Goal: Information Seeking & Learning: Compare options

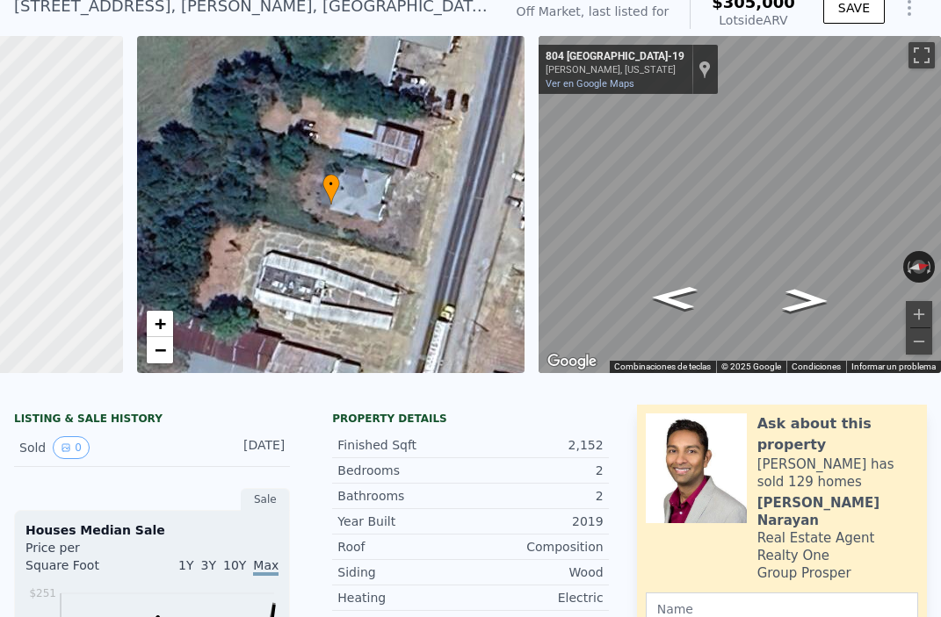
scroll to position [96, 0]
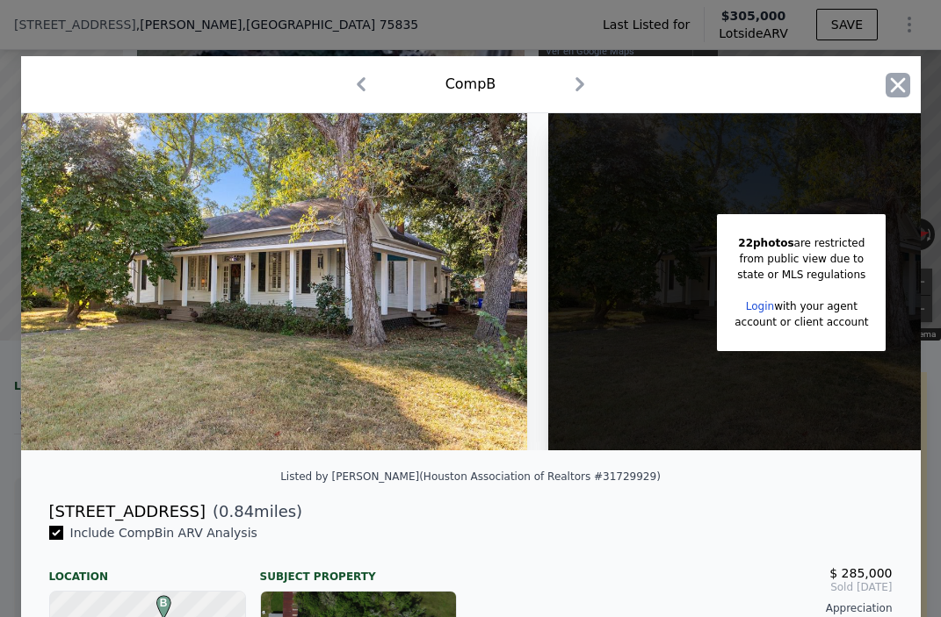
click at [906, 83] on icon "button" at bounding box center [897, 85] width 25 height 25
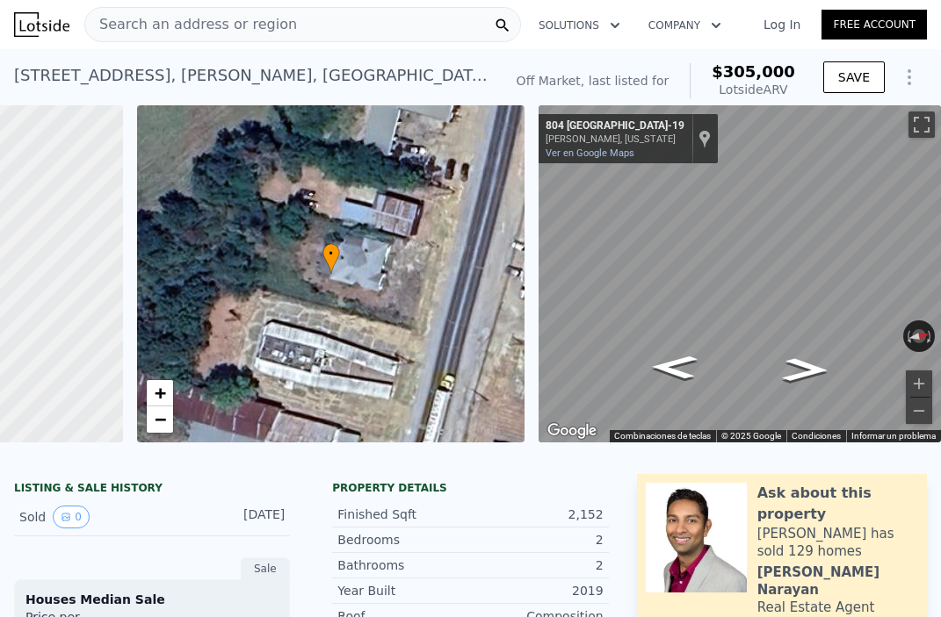
click at [306, 14] on div "Search an address or region" at bounding box center [302, 24] width 436 height 35
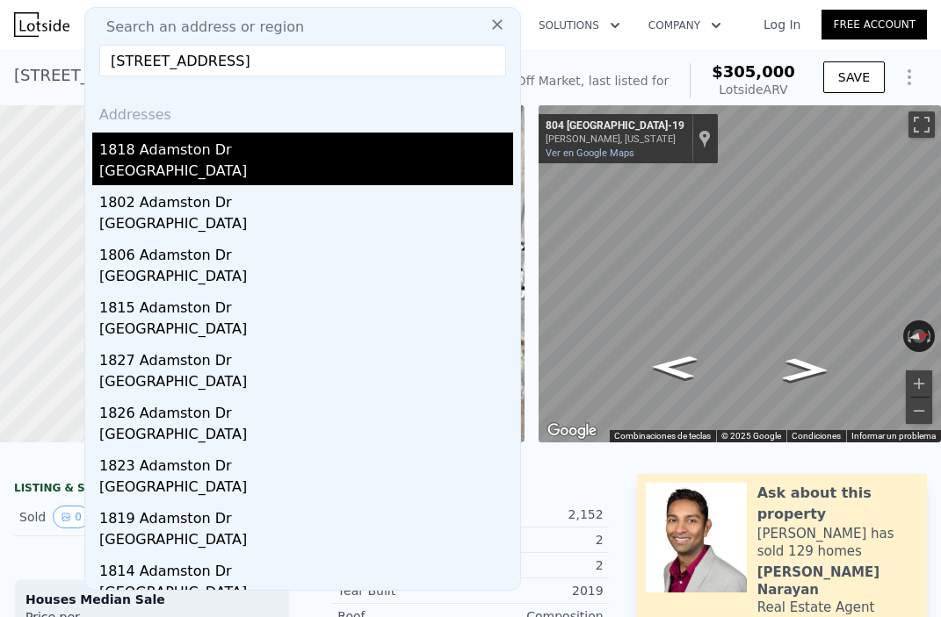
type input "[STREET_ADDRESS]"
click at [241, 155] on div "1818 Adamston Dr" at bounding box center [306, 147] width 414 height 28
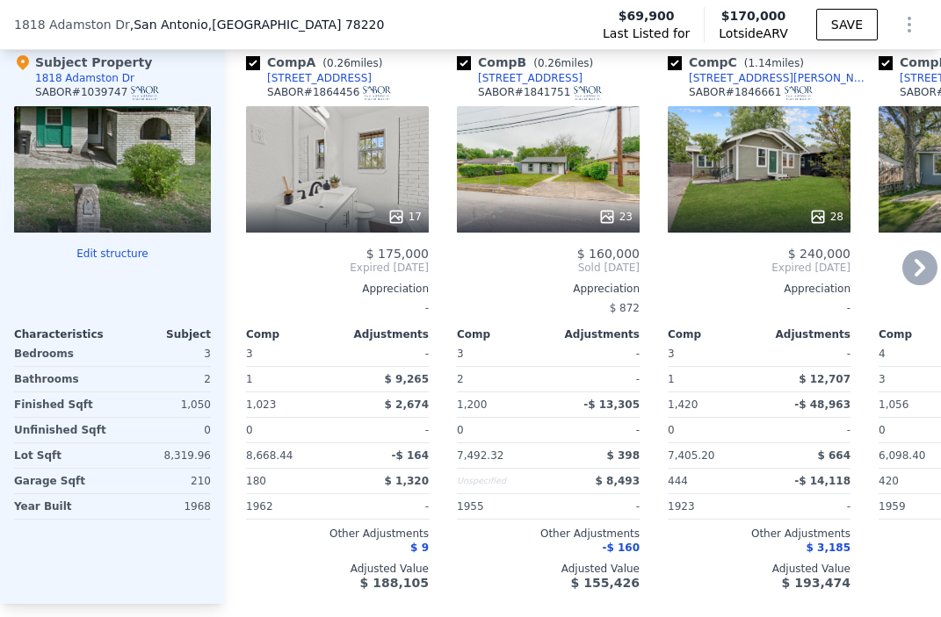
scroll to position [1597, 0]
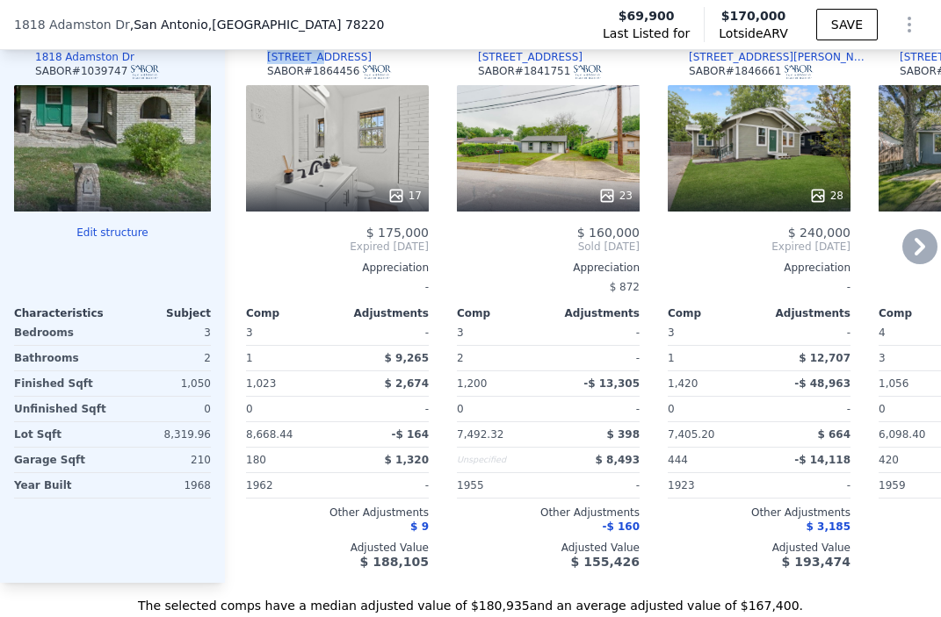
drag, startPoint x: 320, startPoint y: 91, endPoint x: 267, endPoint y: 94, distance: 52.8
click at [267, 85] on div "Comp A ( 0.26 miles) [STREET_ADDRESS]" at bounding box center [337, 58] width 183 height 53
copy div "[STREET_ADDRESS]"
drag, startPoint x: 568, startPoint y: 93, endPoint x: 478, endPoint y: 89, distance: 90.6
click at [478, 85] on div "Comp B ( 0.26 miles) [STREET_ADDRESS]" at bounding box center [548, 58] width 183 height 53
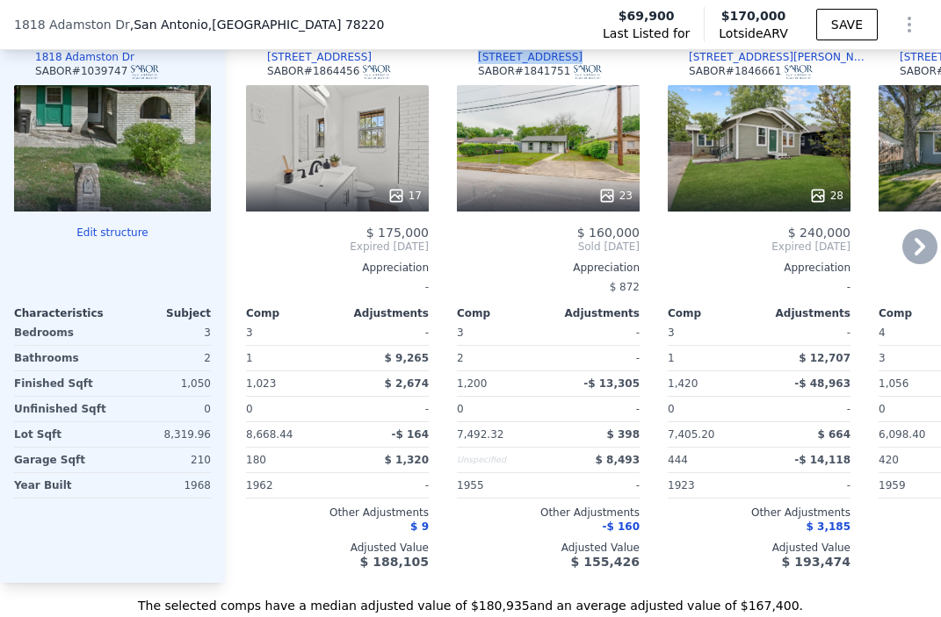
copy div "[STREET_ADDRESS]"
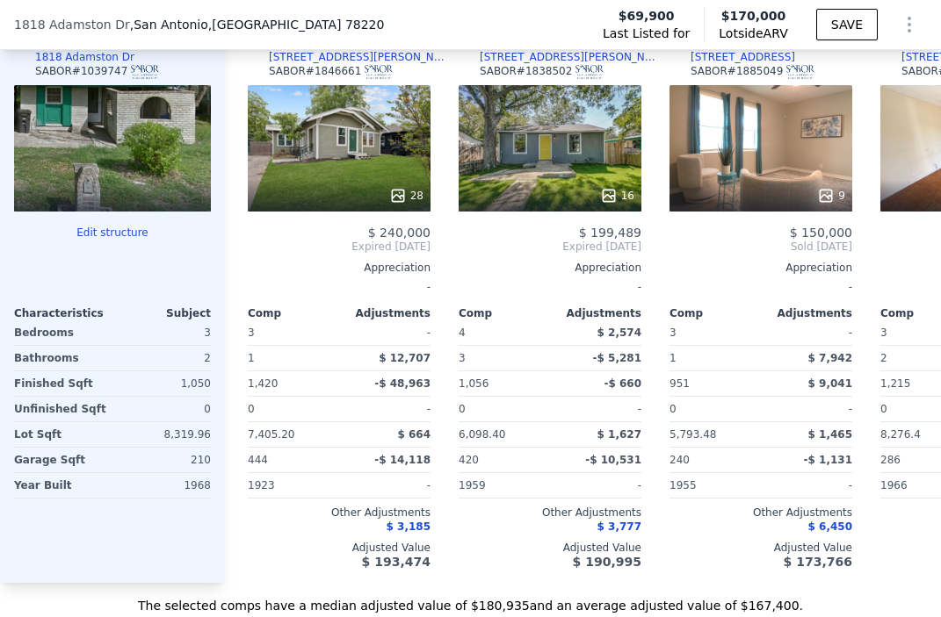
scroll to position [0, 0]
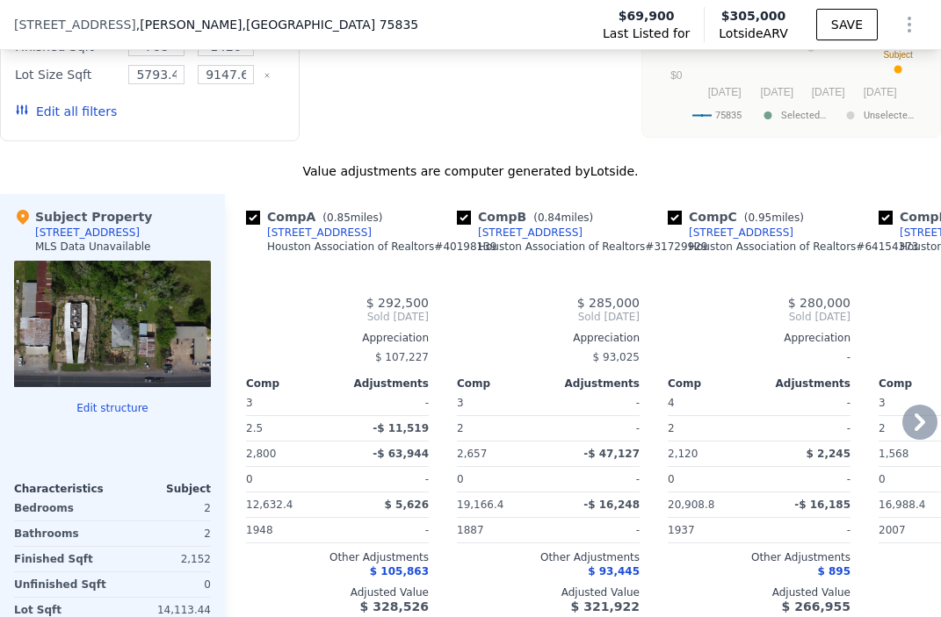
type input "3"
type input "1.5"
type input "4"
type input "1566"
type input "2800"
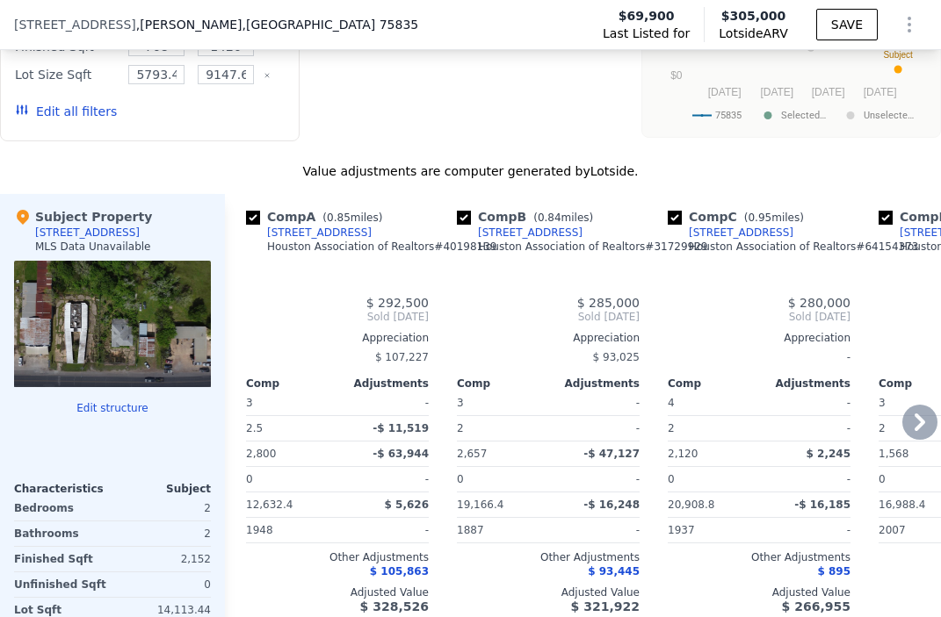
type input "11717.640000000001"
type input "21213.72"
type input "$ 305,000"
type input "$ 263,000"
